Goal: Task Accomplishment & Management: Manage account settings

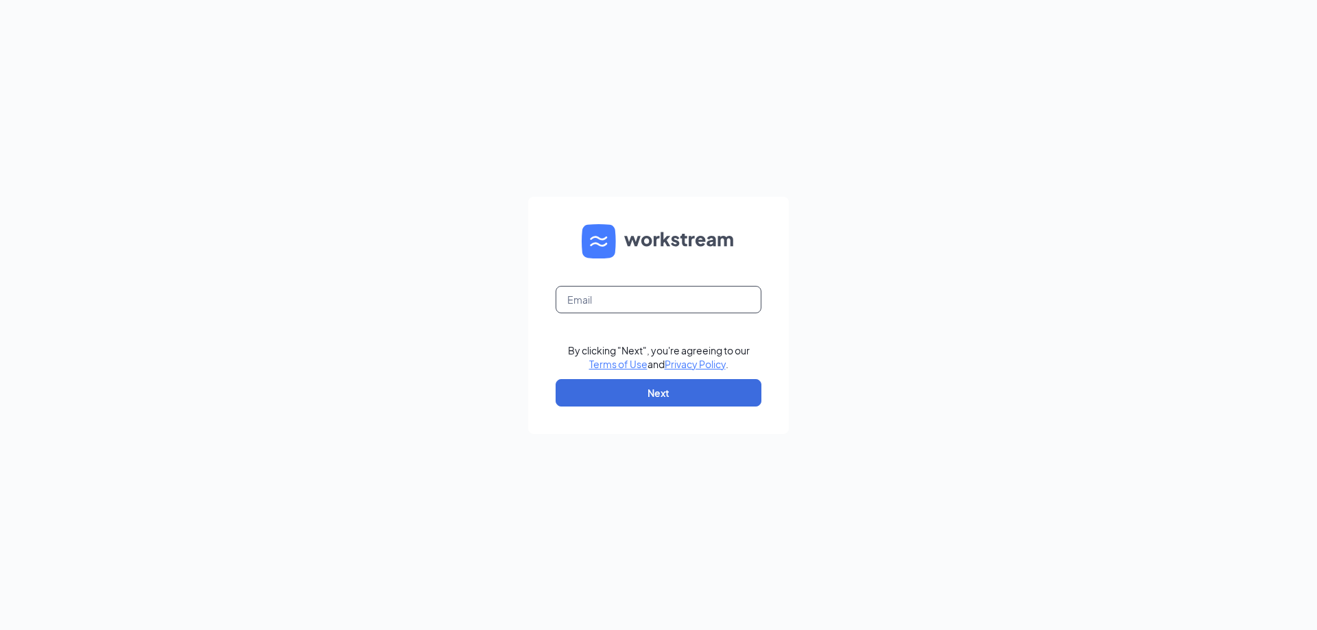
drag, startPoint x: 0, startPoint y: 0, endPoint x: 708, endPoint y: 298, distance: 768.3
click at [708, 298] on input "text" at bounding box center [659, 299] width 206 height 27
type input "rclardy@truckwashes.com"
click at [656, 401] on button "Next" at bounding box center [659, 392] width 206 height 27
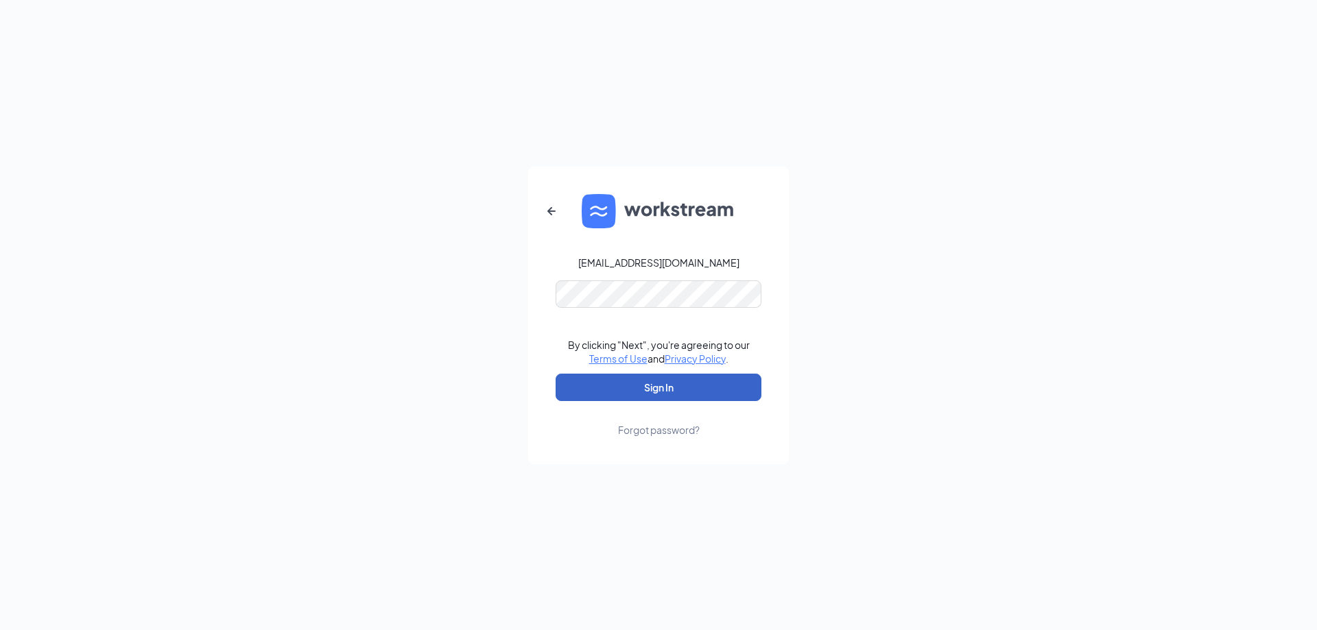
click at [674, 390] on button "Sign In" at bounding box center [659, 387] width 206 height 27
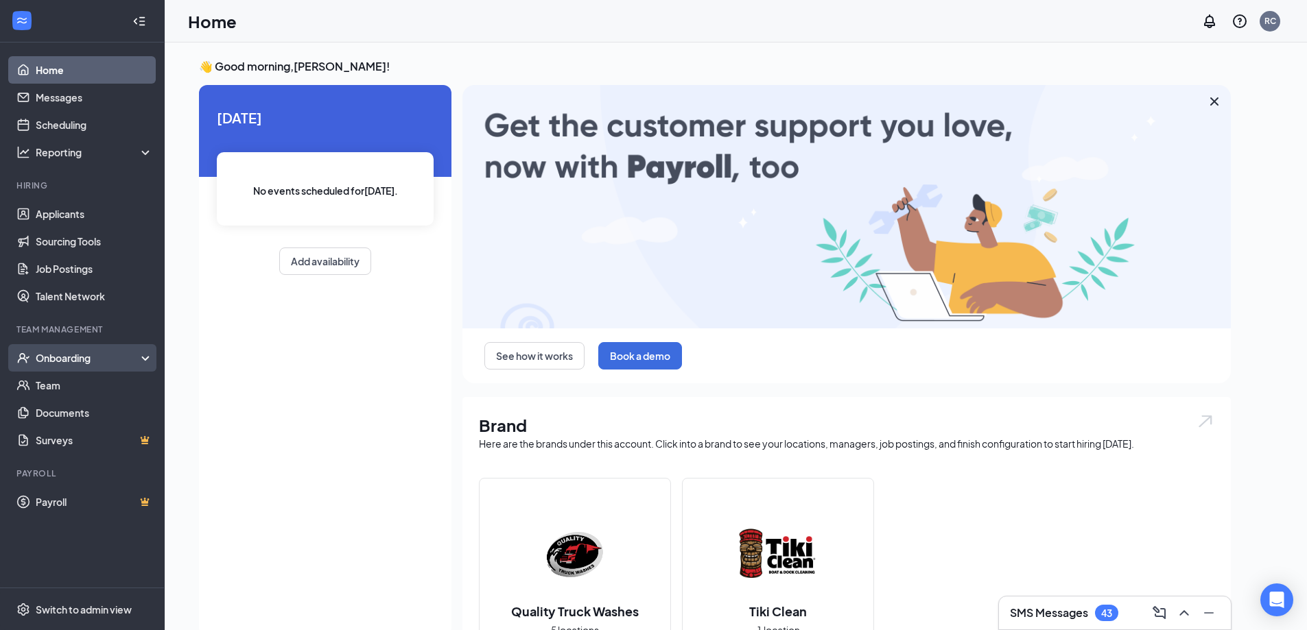
click at [85, 355] on div "Onboarding" at bounding box center [89, 358] width 106 height 14
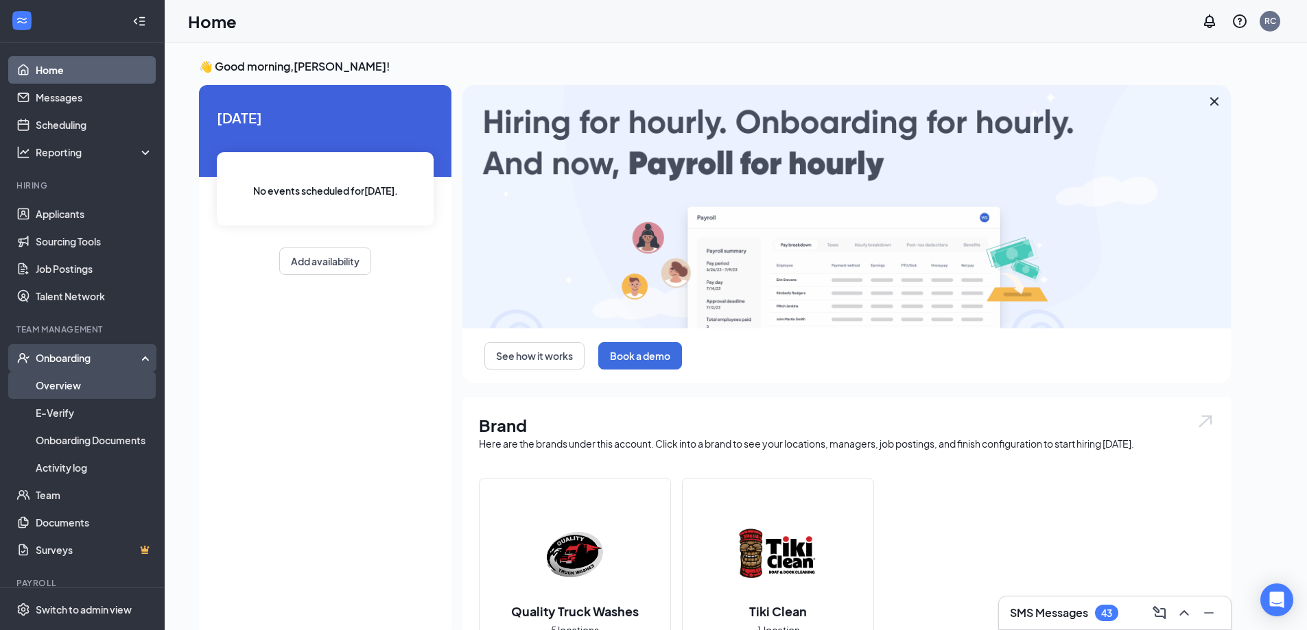
click at [78, 388] on link "Overview" at bounding box center [94, 385] width 117 height 27
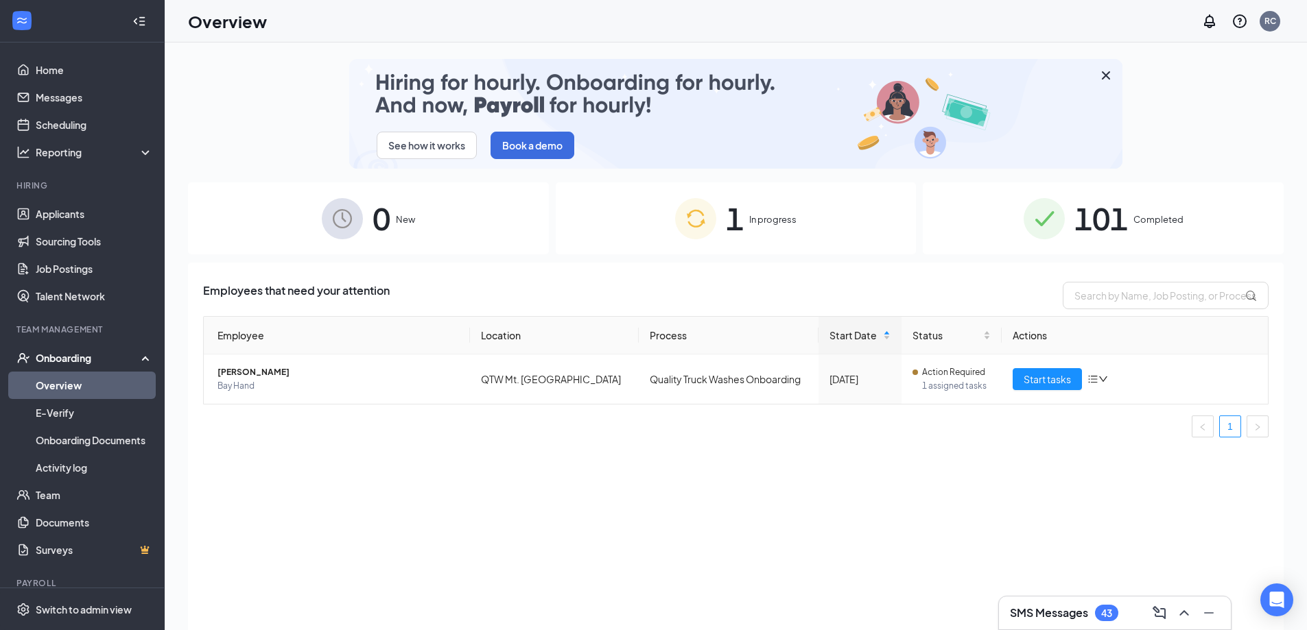
click at [1116, 226] on span "101" at bounding box center [1101, 218] width 54 height 47
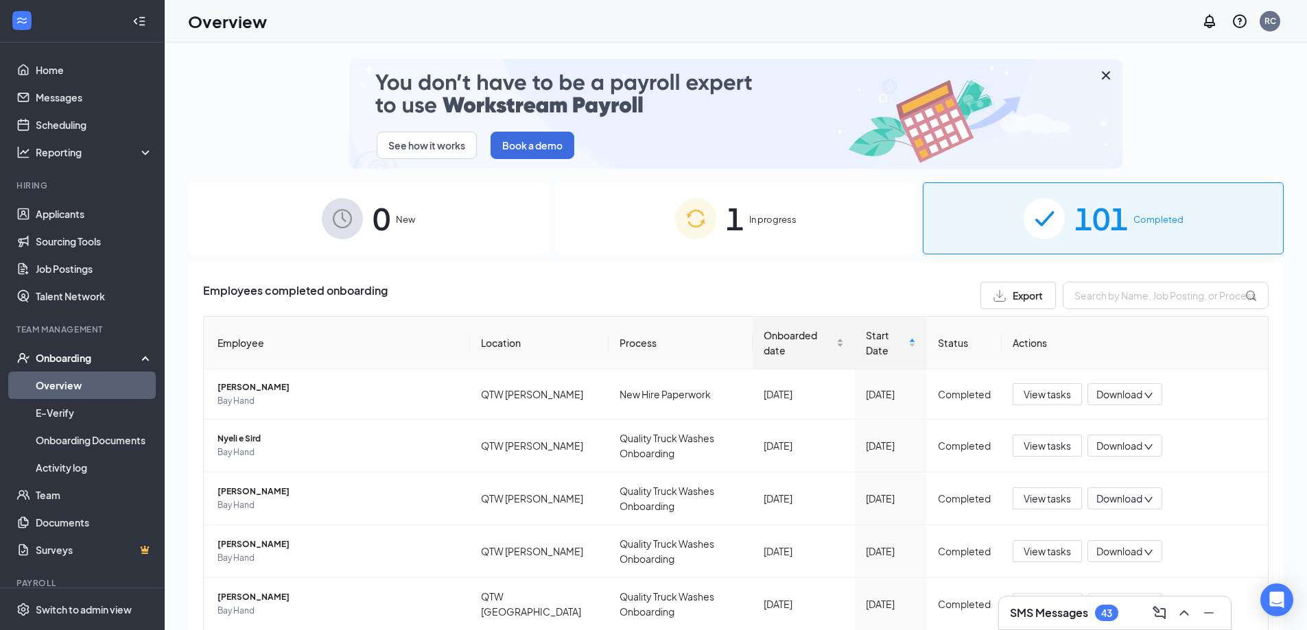
click at [766, 346] on span "Onboarded date" at bounding box center [799, 343] width 70 height 30
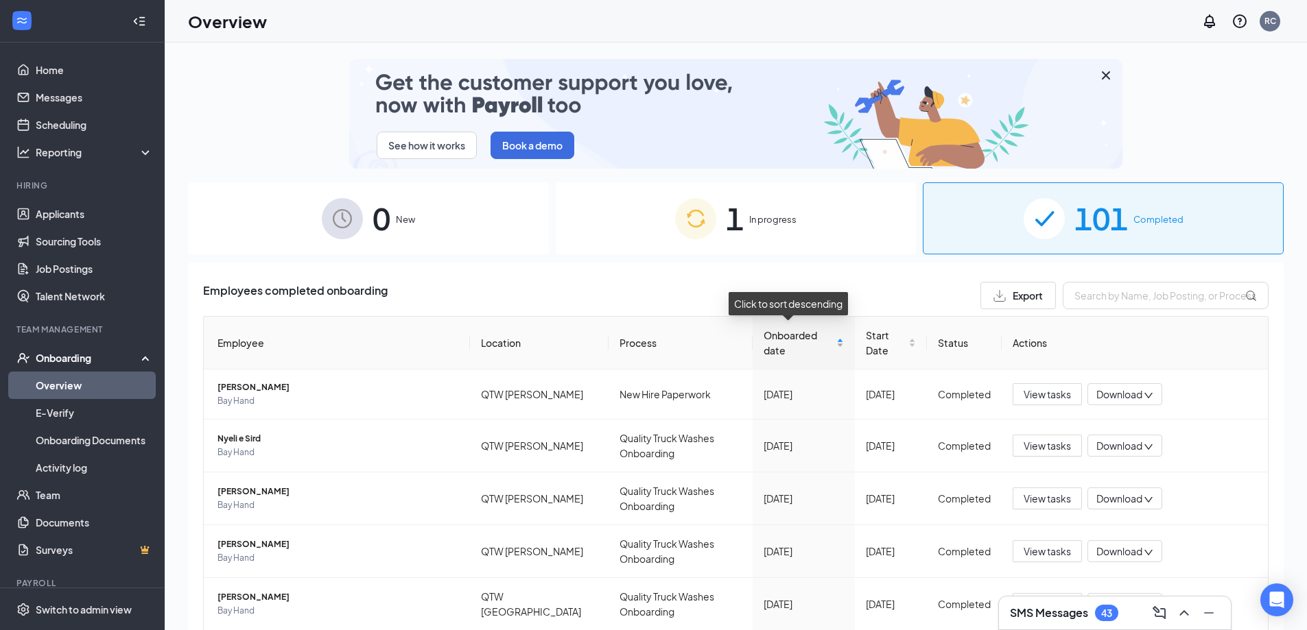
click at [766, 346] on span "Onboarded date" at bounding box center [799, 343] width 70 height 30
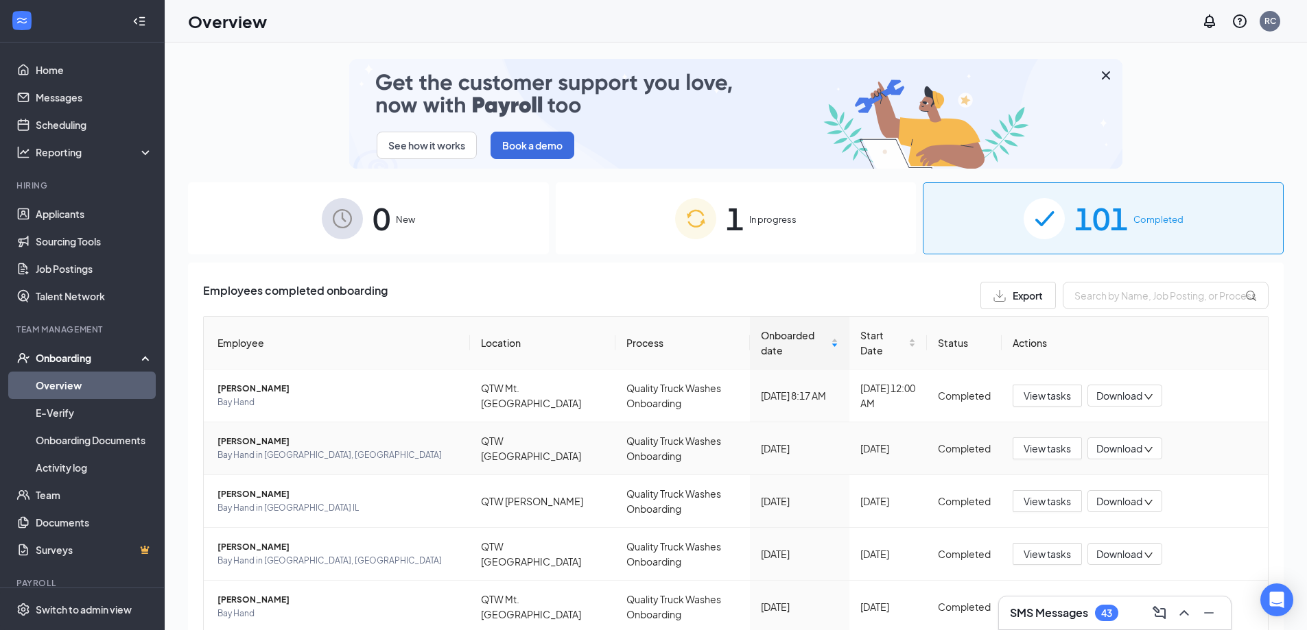
click at [1104, 450] on span "Download" at bounding box center [1119, 449] width 46 height 14
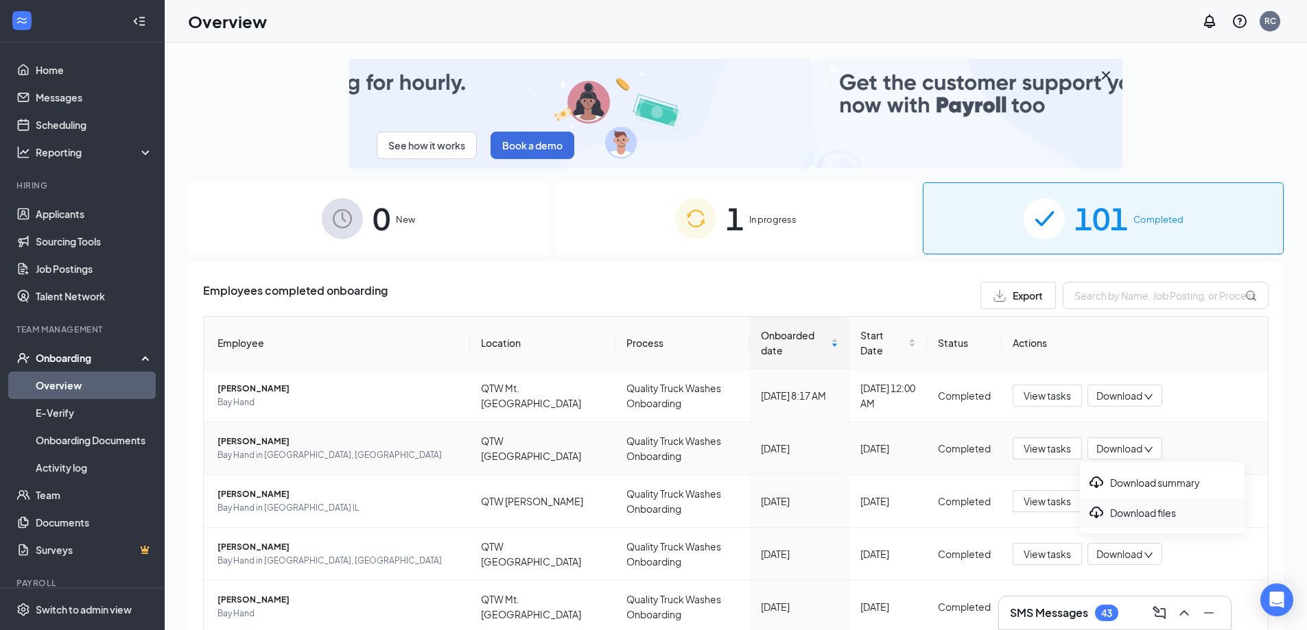
click at [1122, 517] on div "Download files" at bounding box center [1162, 513] width 148 height 16
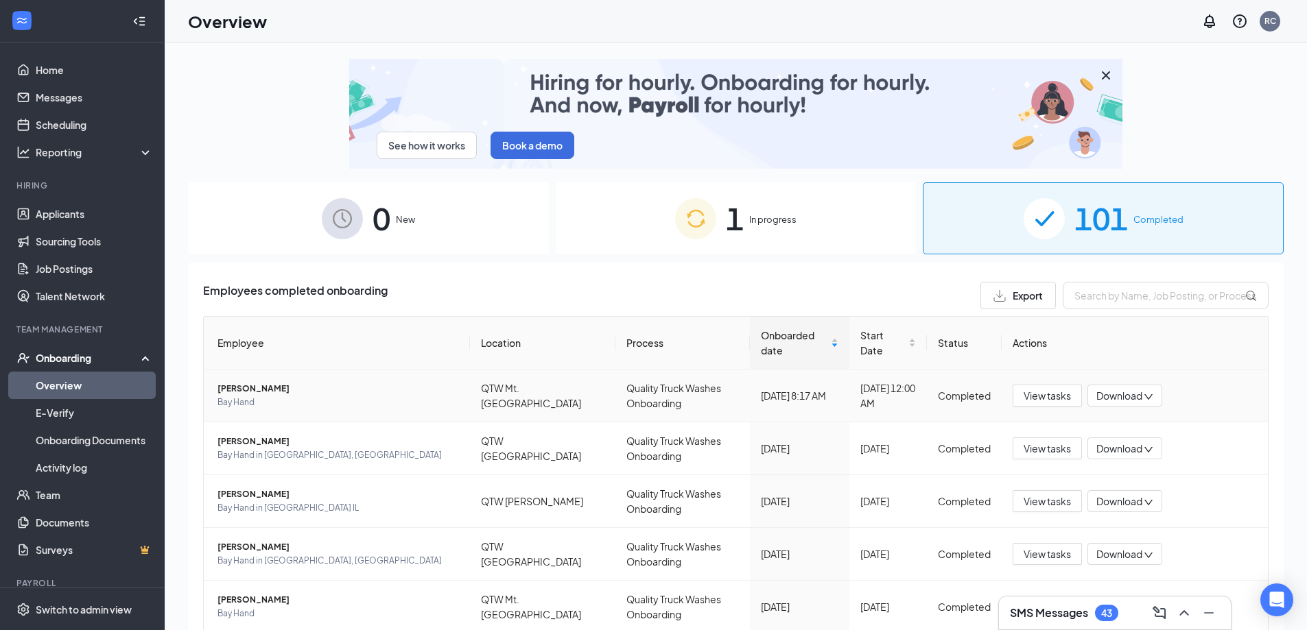
click at [1124, 390] on span "Download" at bounding box center [1119, 396] width 46 height 14
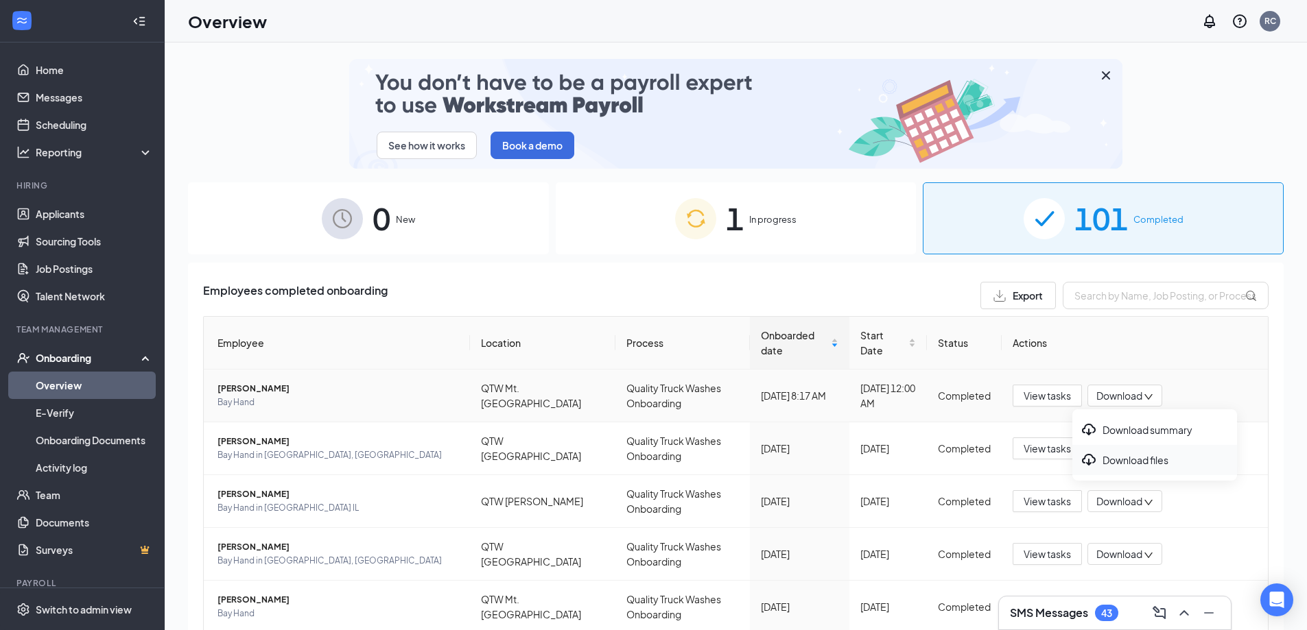
click at [1112, 460] on div "Download files" at bounding box center [1154, 460] width 148 height 16
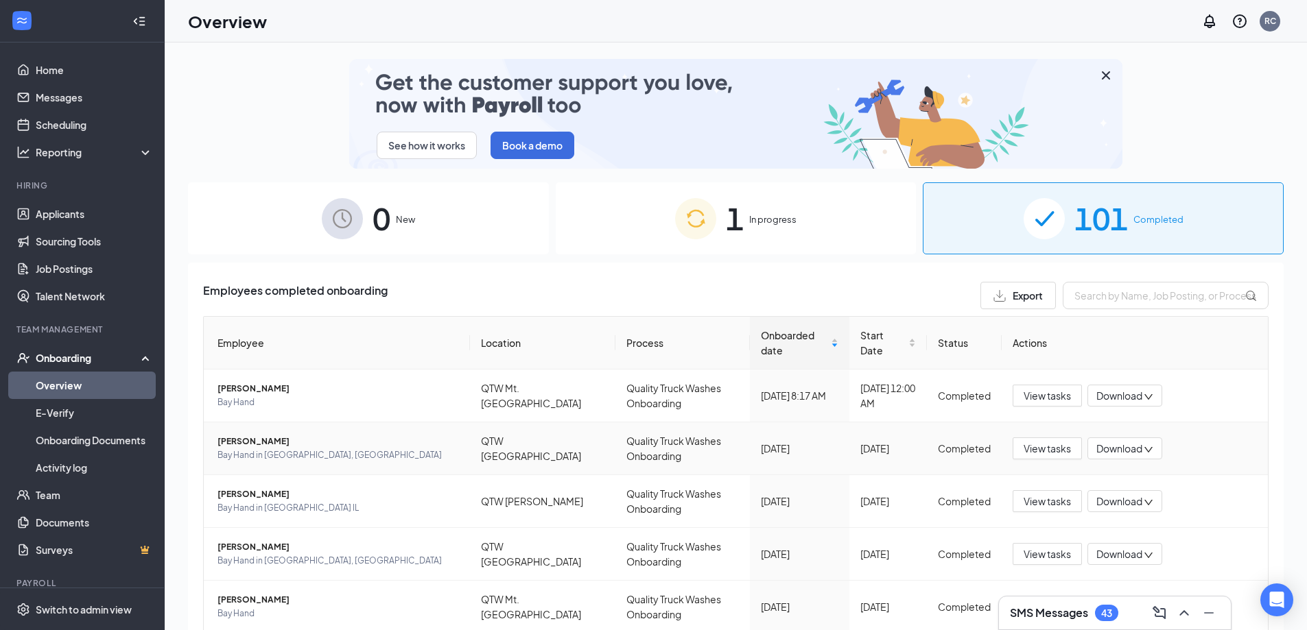
click at [267, 442] on span "[PERSON_NAME]" at bounding box center [337, 442] width 241 height 14
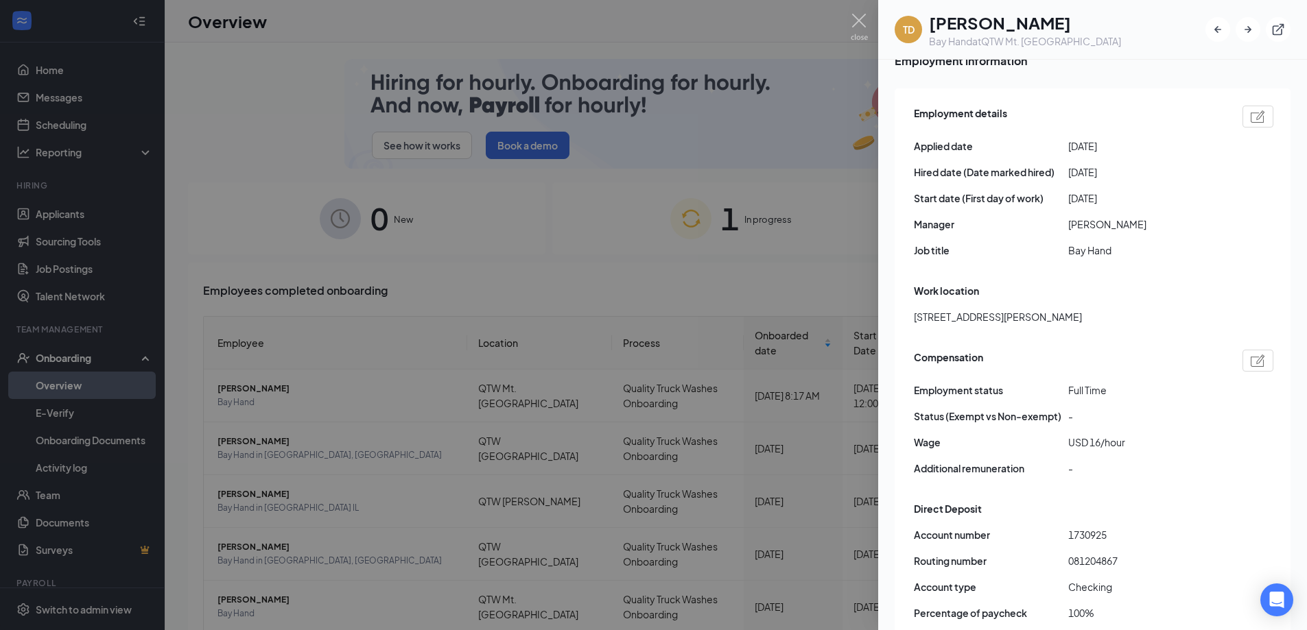
scroll to position [686, 0]
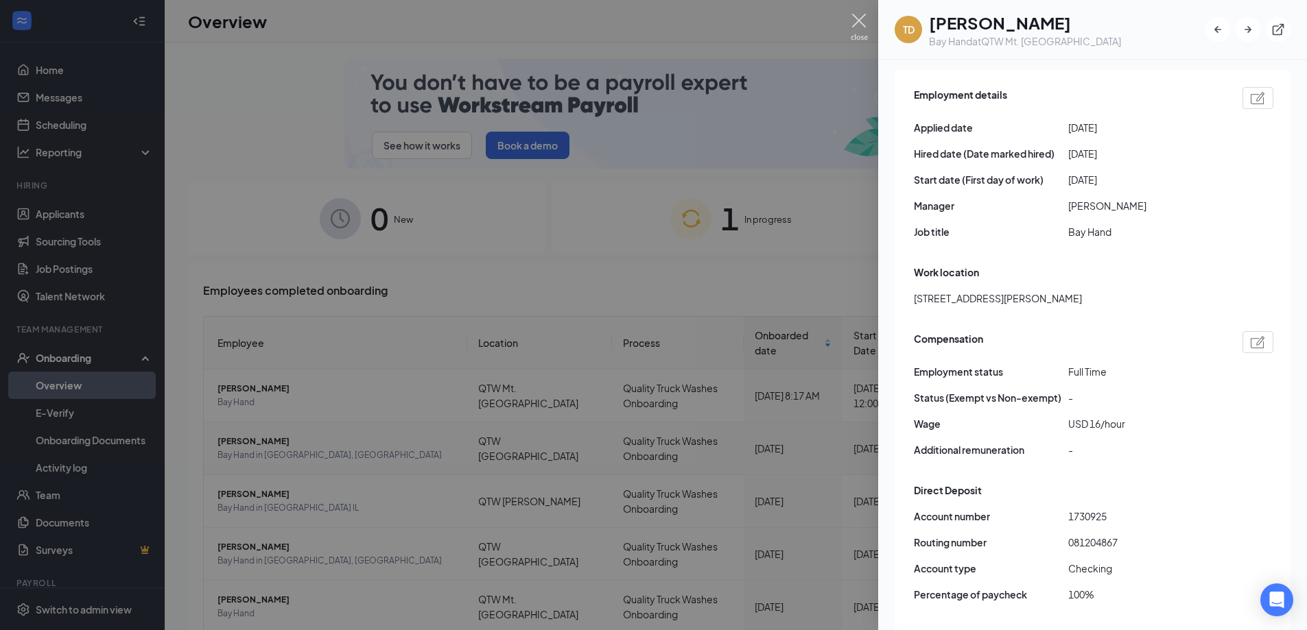
click at [855, 20] on img at bounding box center [859, 27] width 17 height 27
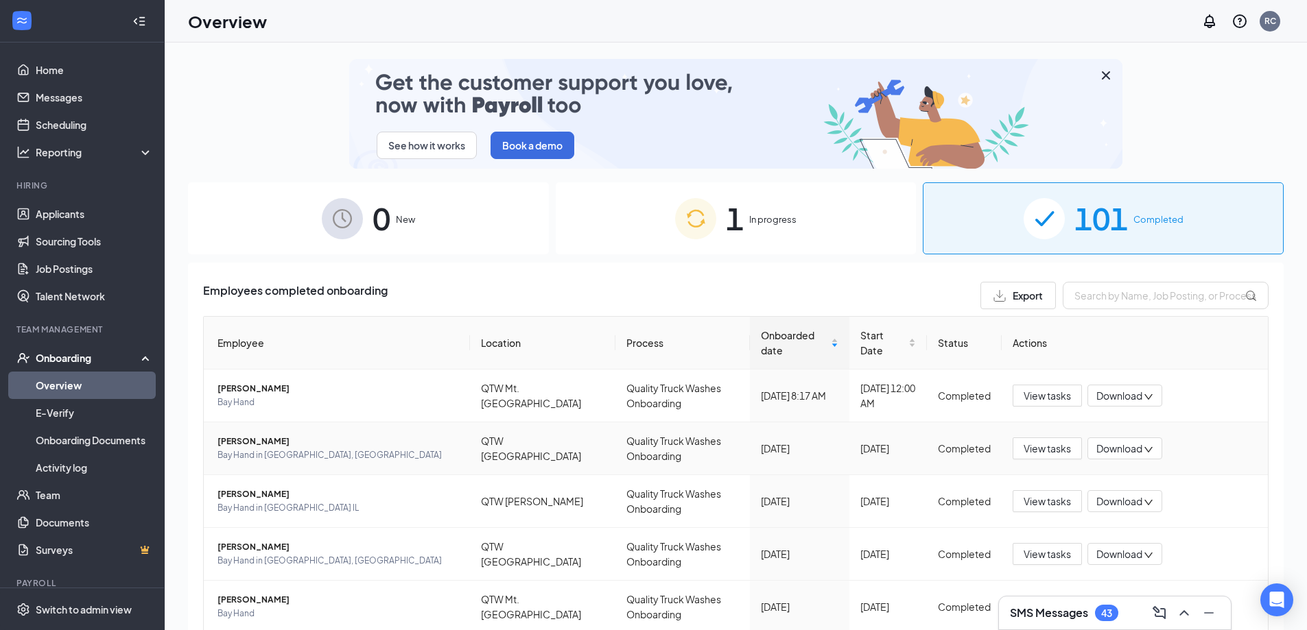
click at [252, 442] on span "[PERSON_NAME]" at bounding box center [337, 442] width 241 height 14
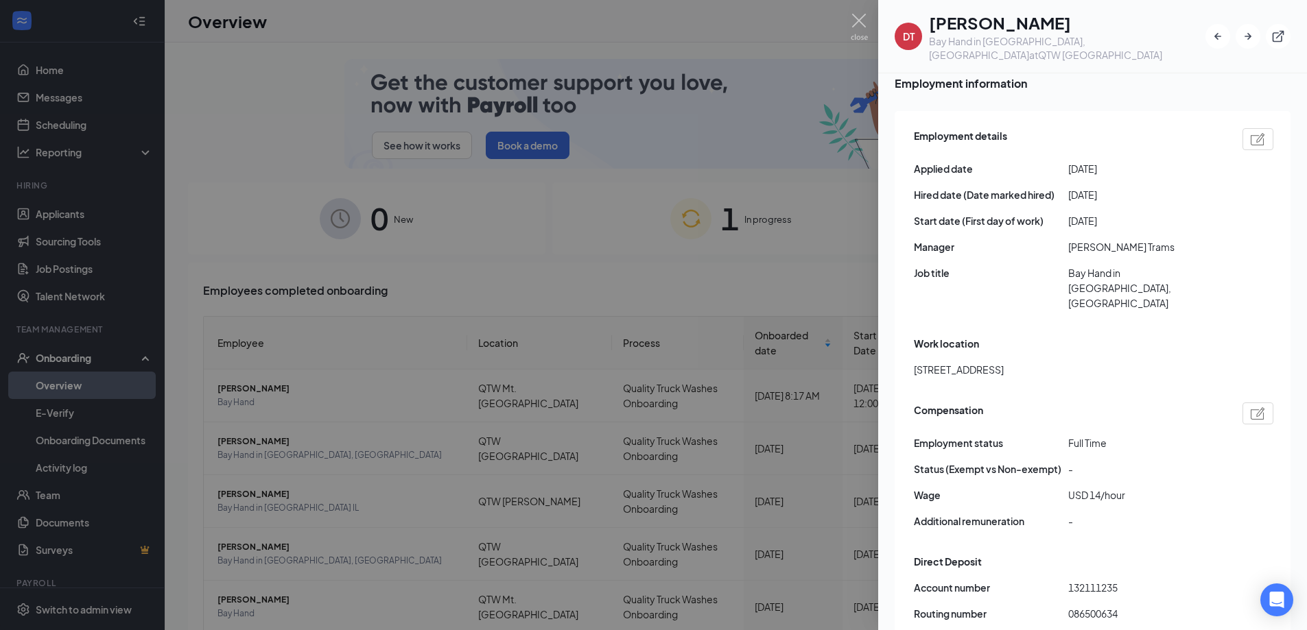
scroll to position [590, 0]
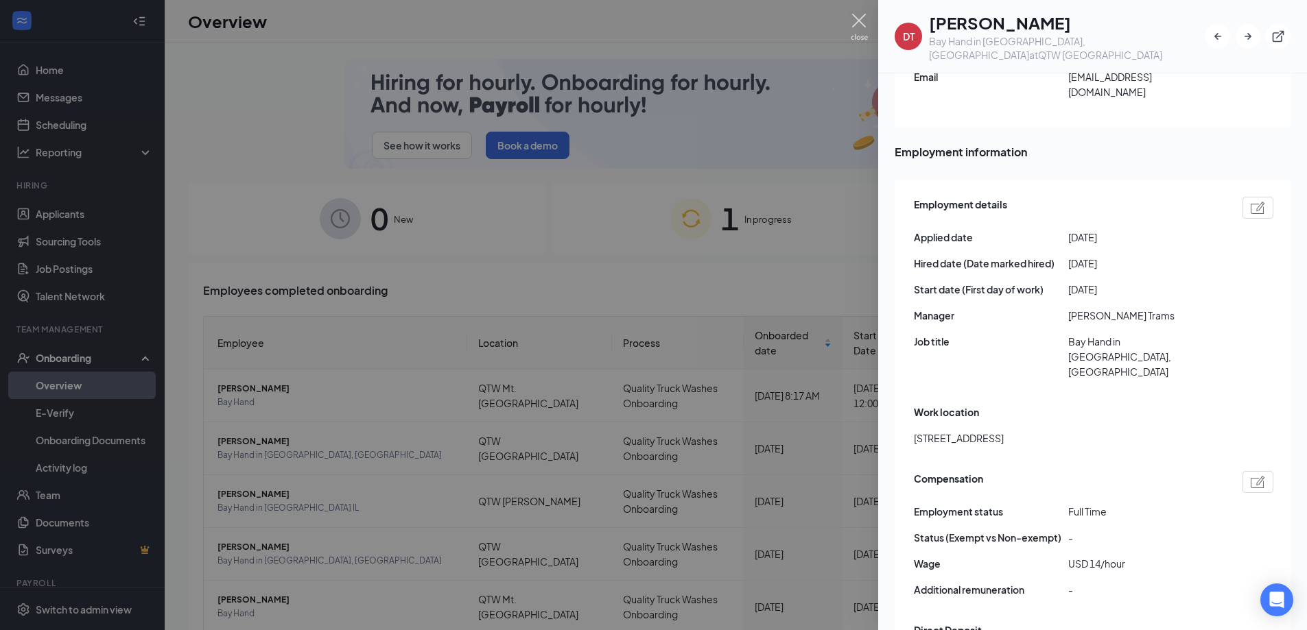
click at [855, 28] on img at bounding box center [859, 27] width 17 height 27
